Goal: Navigation & Orientation: Find specific page/section

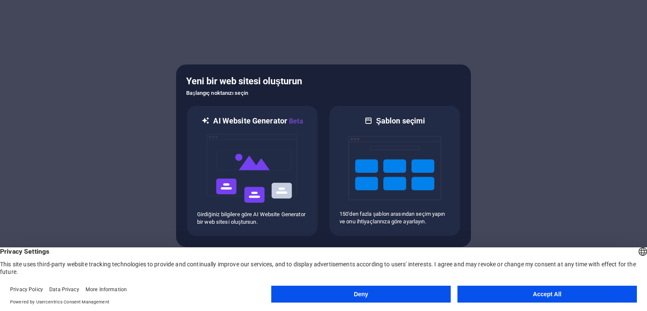
click at [404, 292] on button "Deny" at bounding box center [360, 294] width 179 height 17
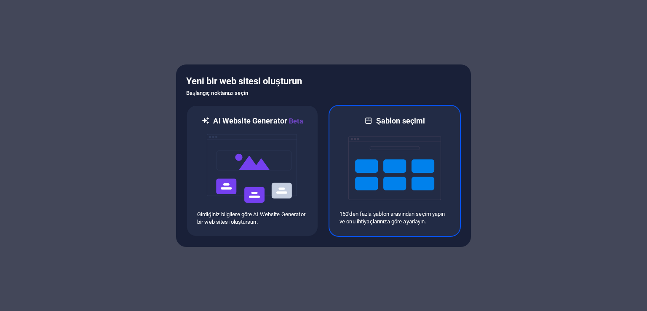
click at [406, 218] on p "150'den fazla şablon arasından seçim yapın ve onu ihtiyaçlarınıza göre ayarlayı…" at bounding box center [394, 217] width 110 height 15
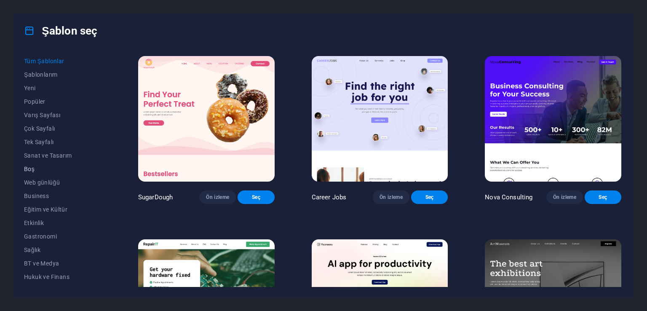
click at [32, 169] on span "Boş" at bounding box center [62, 169] width 77 height 7
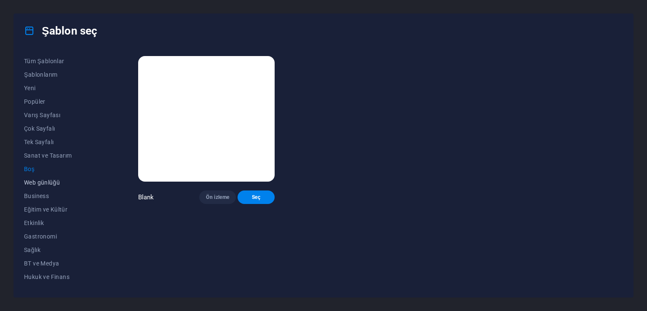
click at [31, 177] on button "Web günlüğü" at bounding box center [62, 182] width 77 height 13
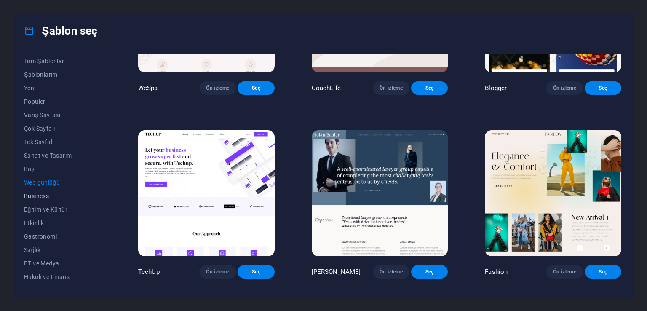
click at [73, 200] on button "Business" at bounding box center [62, 195] width 77 height 13
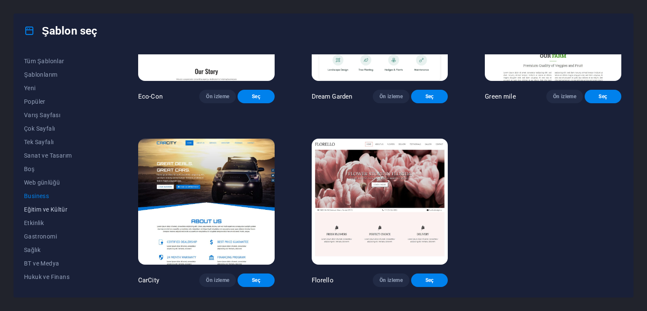
click at [59, 212] on span "Eğitim ve Kültür" at bounding box center [62, 209] width 77 height 7
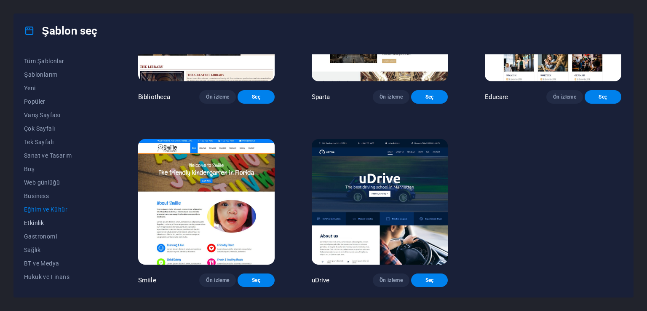
click at [54, 222] on span "Etkinlik" at bounding box center [62, 222] width 77 height 7
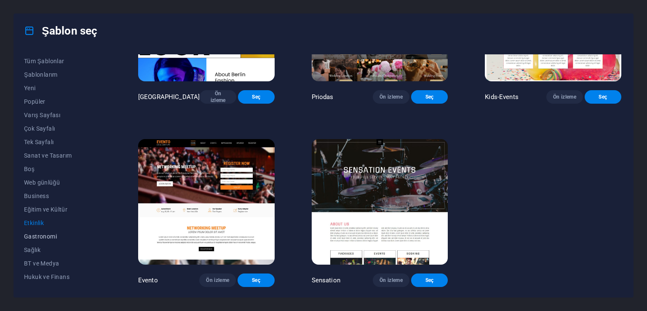
click at [51, 230] on button "Gastronomi" at bounding box center [62, 236] width 77 height 13
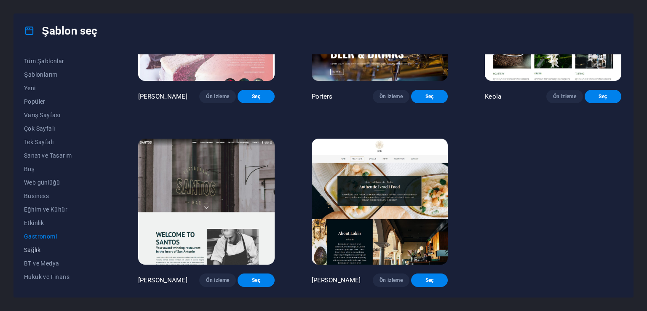
click at [48, 245] on button "Sağlık" at bounding box center [62, 249] width 77 height 13
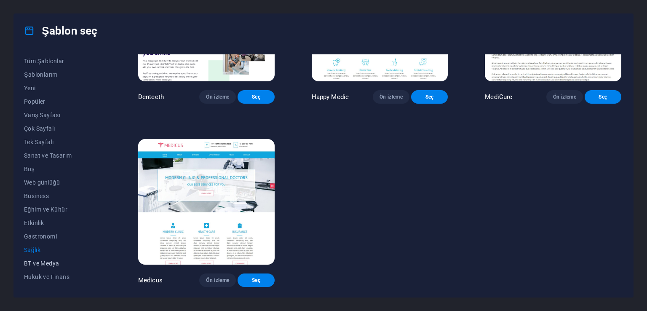
click at [46, 258] on button "BT ve Medya" at bounding box center [62, 263] width 77 height 13
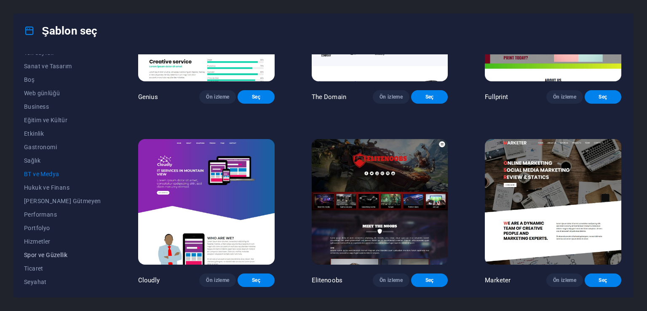
scroll to position [104, 0]
click at [46, 232] on button "Hizmetler" at bounding box center [62, 225] width 77 height 13
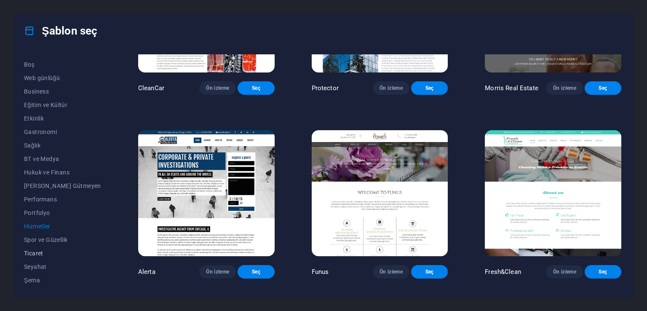
click at [43, 250] on span "Ticaret" at bounding box center [62, 253] width 77 height 7
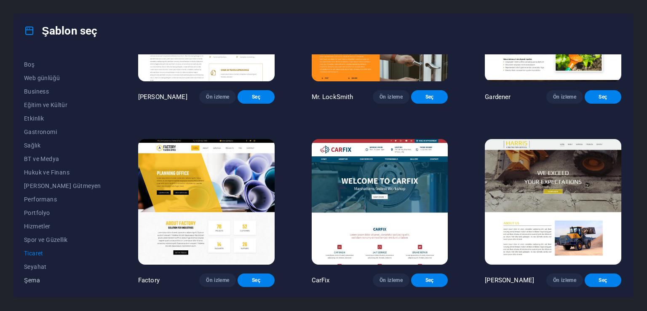
click at [39, 277] on span "Şema" at bounding box center [62, 280] width 77 height 7
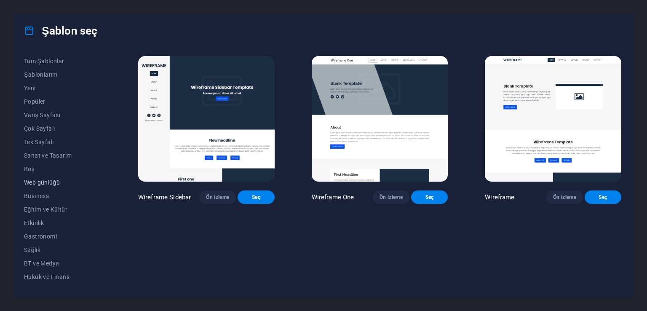
scroll to position [0, 0]
click at [39, 76] on span "Şablonlarım" at bounding box center [62, 74] width 77 height 7
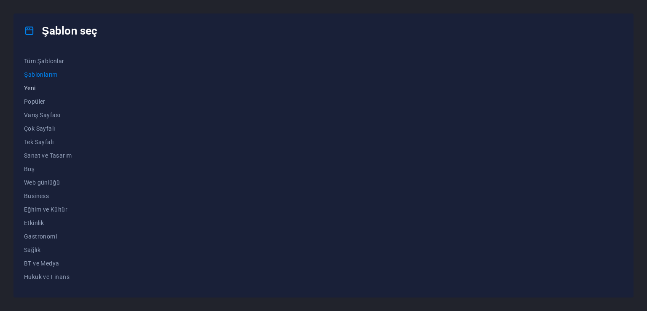
click at [34, 92] on button "Yeni" at bounding box center [62, 87] width 77 height 13
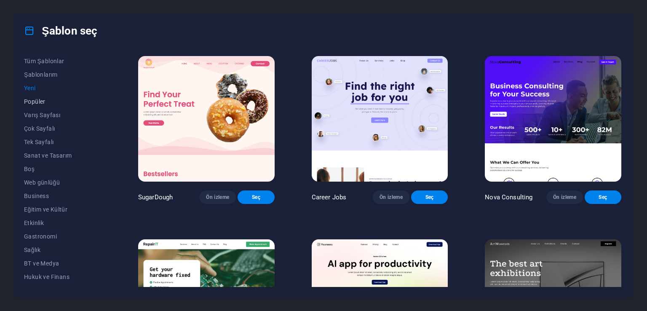
click at [37, 105] on button "Popüler" at bounding box center [62, 101] width 77 height 13
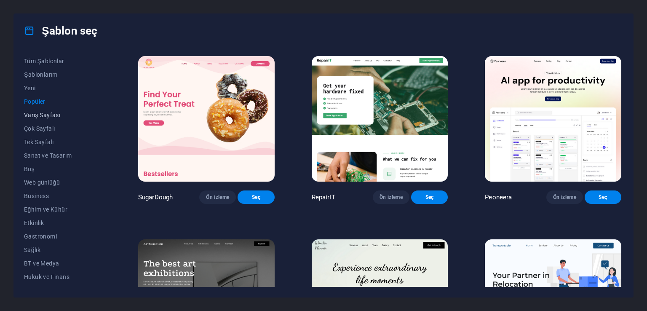
click at [37, 114] on span "Varış Sayfası" at bounding box center [62, 115] width 77 height 7
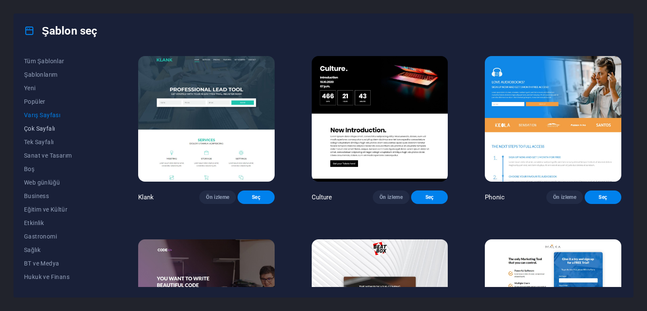
click at [39, 128] on span "Çok Sayfalı" at bounding box center [62, 128] width 77 height 7
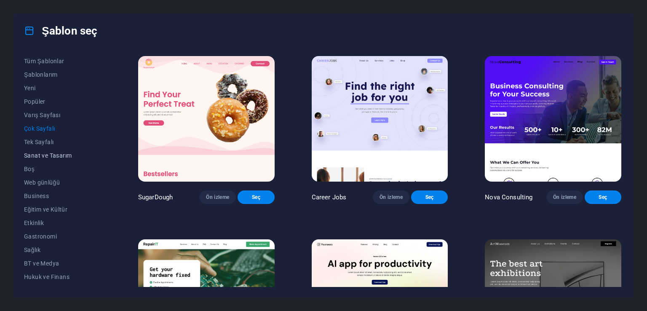
click at [36, 150] on button "Sanat ve Tasarım" at bounding box center [62, 155] width 77 height 13
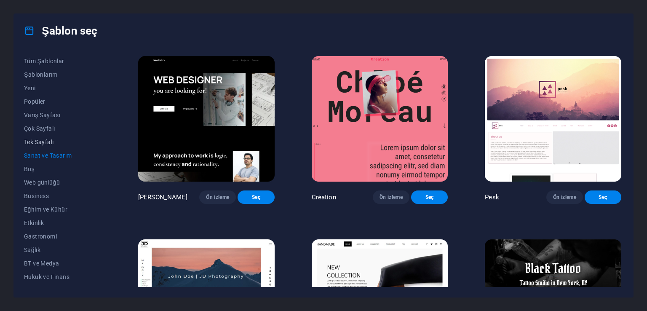
click at [42, 141] on span "Tek Sayfalı" at bounding box center [62, 142] width 77 height 7
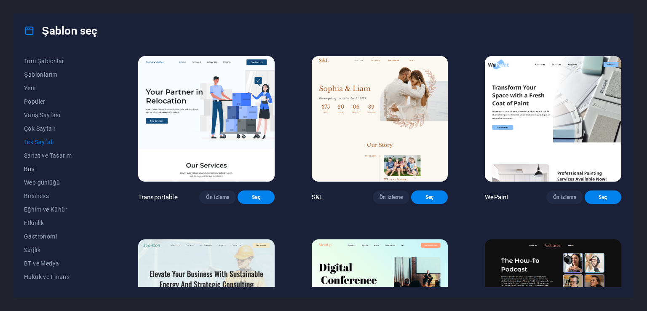
click at [34, 169] on span "Boş" at bounding box center [62, 169] width 77 height 7
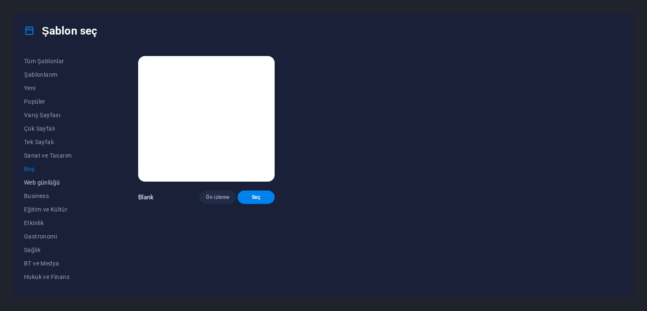
click at [31, 185] on span "Web günlüğü" at bounding box center [62, 182] width 77 height 7
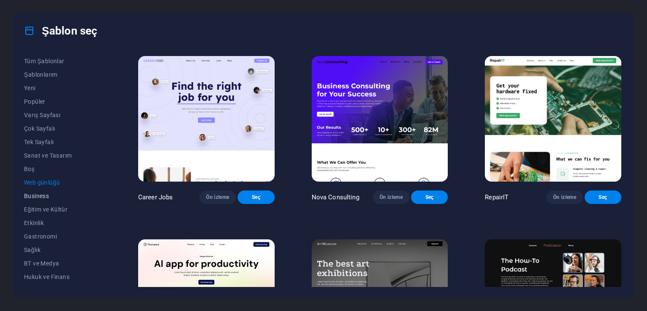
click at [34, 194] on span "Business" at bounding box center [62, 195] width 77 height 7
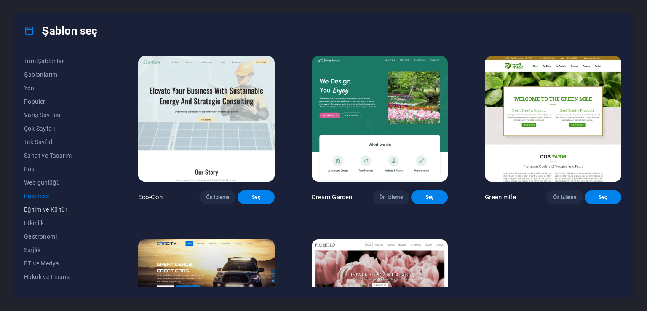
click at [39, 211] on span "Eğitim ve Kültür" at bounding box center [62, 209] width 77 height 7
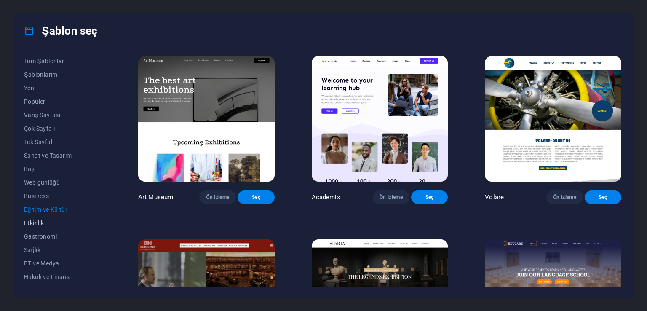
click at [40, 219] on span "Etkinlik" at bounding box center [62, 222] width 77 height 7
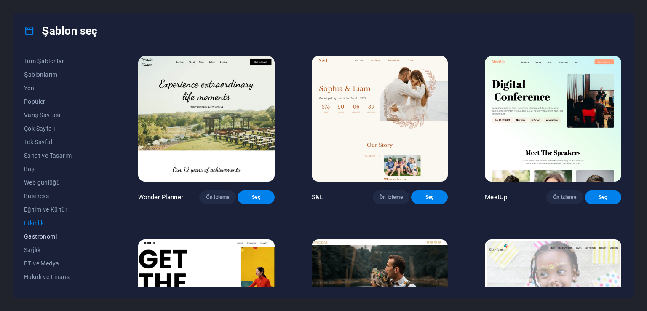
click at [39, 230] on button "Gastronomi" at bounding box center [62, 236] width 77 height 13
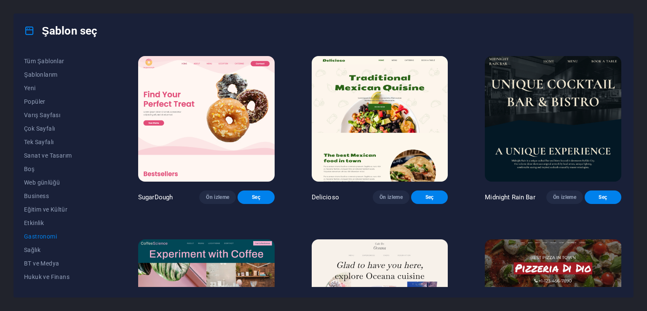
click at [0, 154] on div "Şablon seç Tüm Şablonlar Şablonlarım Yeni Popüler Varış Sayfası Çok Sayfalı Tek…" at bounding box center [323, 155] width 647 height 311
